Goal: Transaction & Acquisition: Purchase product/service

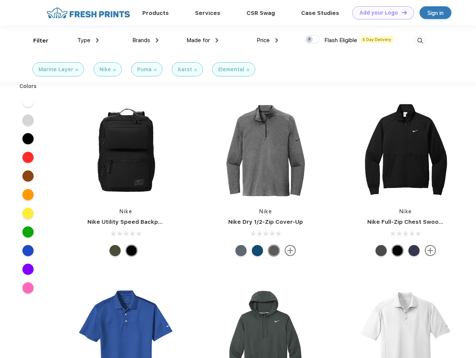
click at [380, 13] on link "Add your Logo Design Tool" at bounding box center [383, 12] width 62 height 13
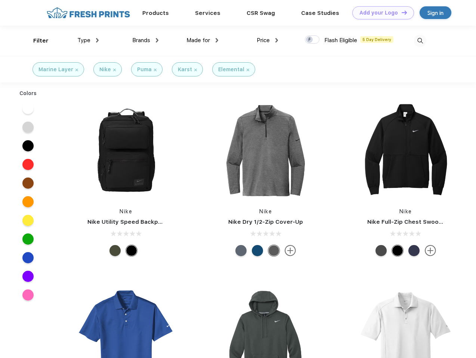
click at [0, 0] on div "Design Tool" at bounding box center [0, 0] width 0 height 0
click at [401, 12] on link "Add your Logo Design Tool" at bounding box center [383, 12] width 62 height 13
click at [36, 41] on div "Filter" at bounding box center [40, 41] width 15 height 9
click at [88, 40] on span "Type" at bounding box center [83, 40] width 13 height 7
click at [145, 40] on span "Brands" at bounding box center [141, 40] width 18 height 7
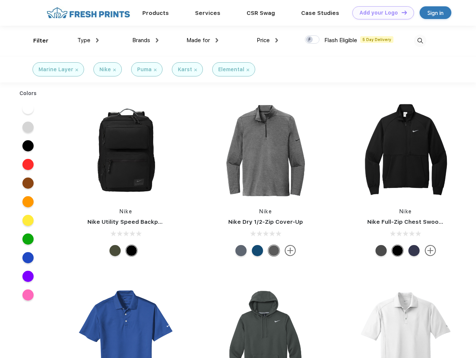
click at [202, 40] on span "Made for" at bounding box center [198, 40] width 24 height 7
click at [267, 40] on span "Price" at bounding box center [262, 40] width 13 height 7
click at [312, 40] on div at bounding box center [312, 39] width 15 height 8
click at [310, 40] on input "checkbox" at bounding box center [307, 37] width 5 height 5
click at [420, 41] on img at bounding box center [420, 41] width 12 height 12
